Goal: Information Seeking & Learning: Learn about a topic

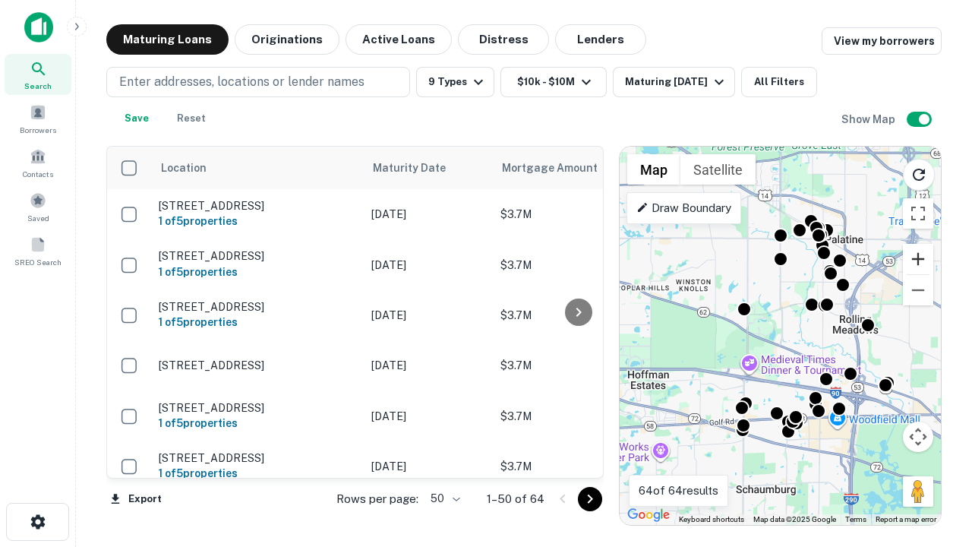
click at [918, 259] on button "Zoom in" at bounding box center [918, 259] width 30 height 30
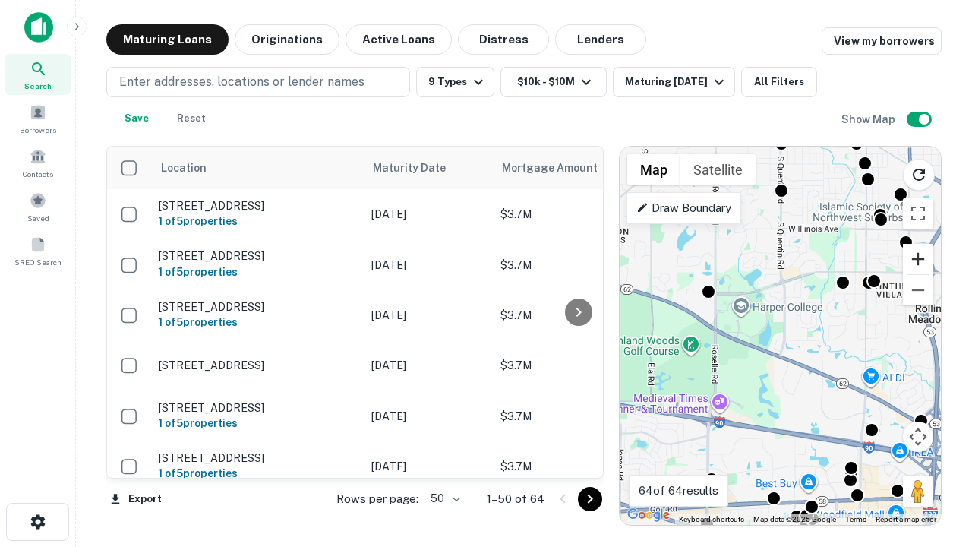
click at [918, 259] on button "Zoom in" at bounding box center [918, 259] width 30 height 30
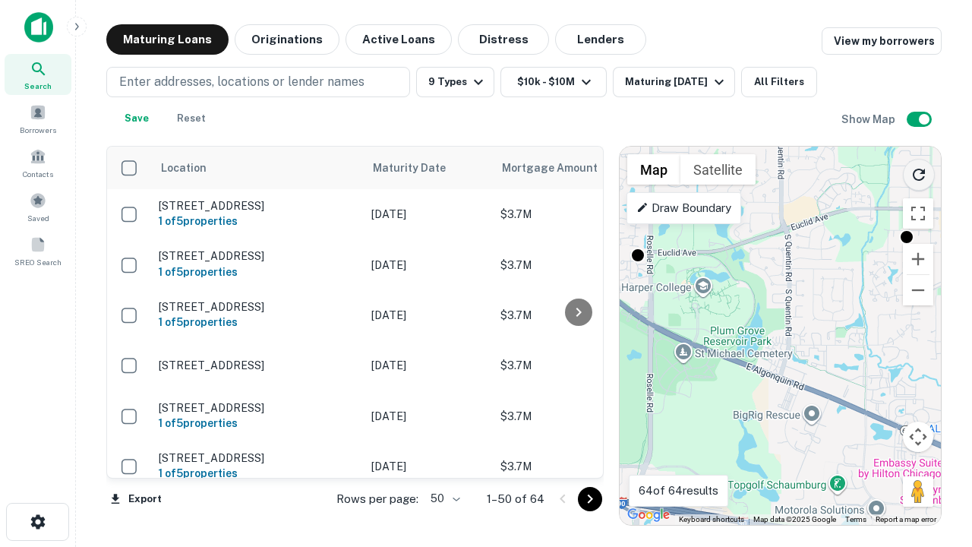
click at [919, 172] on icon "Reload search area" at bounding box center [918, 174] width 18 height 18
